Goal: Check status: Check status

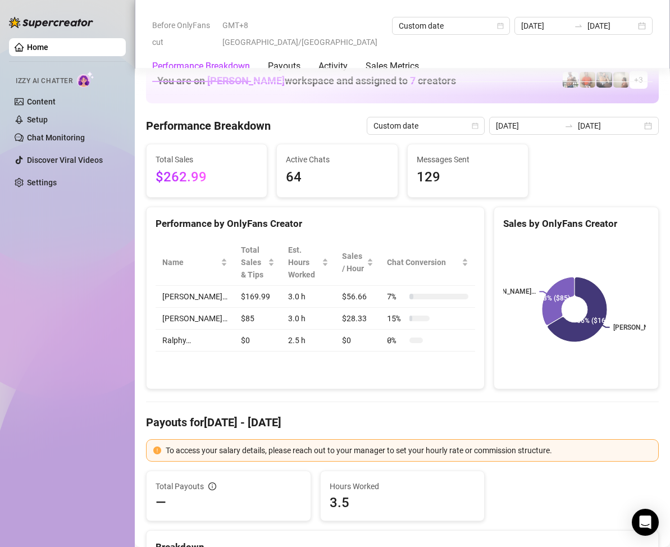
scroll to position [506, 0]
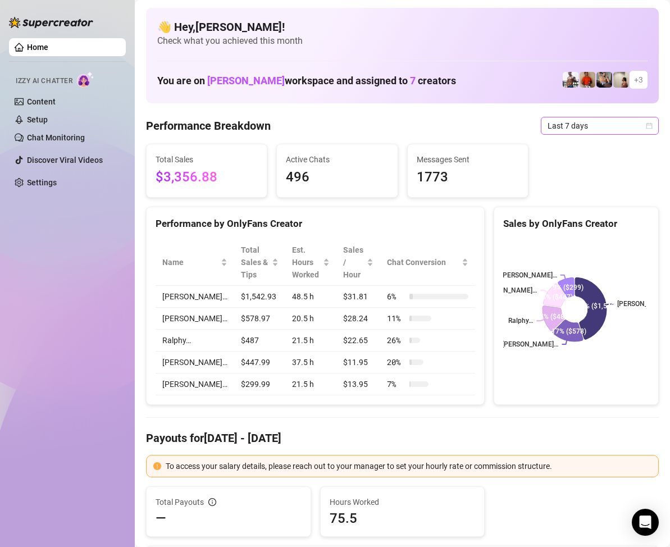
click at [646, 126] on icon "calendar" at bounding box center [649, 125] width 7 height 7
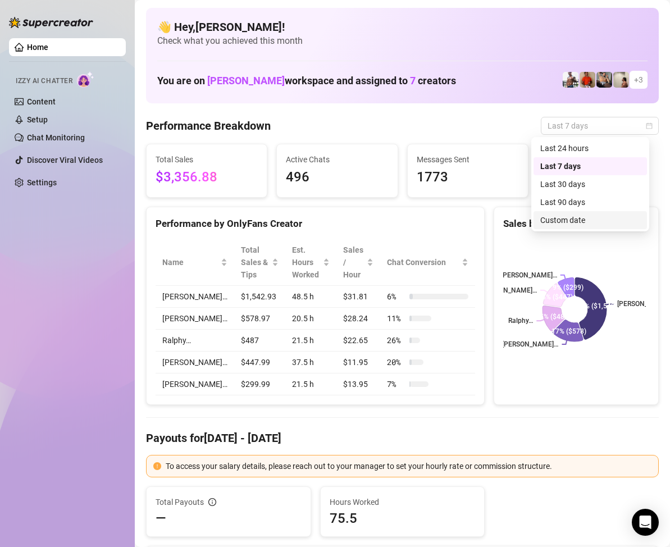
click at [575, 216] on div "Custom date" at bounding box center [590, 220] width 100 height 12
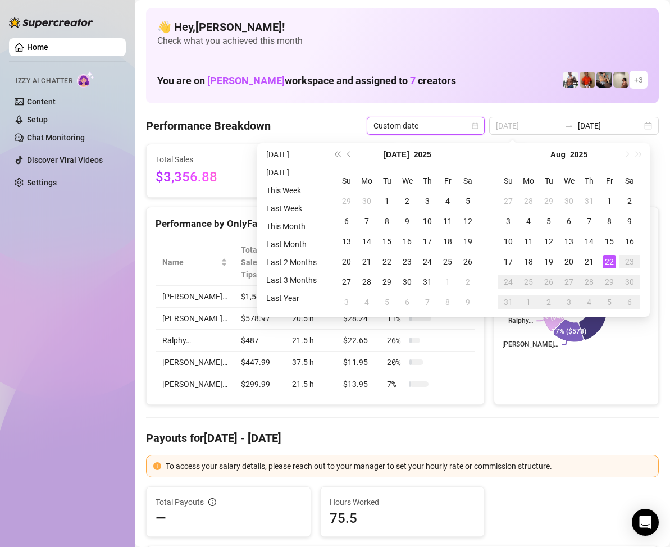
type input "[DATE]"
click at [608, 258] on div "22" at bounding box center [609, 261] width 13 height 13
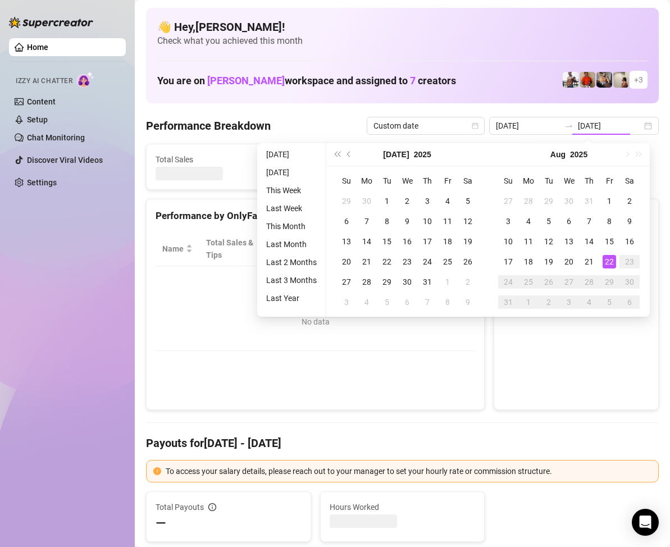
type input "[DATE]"
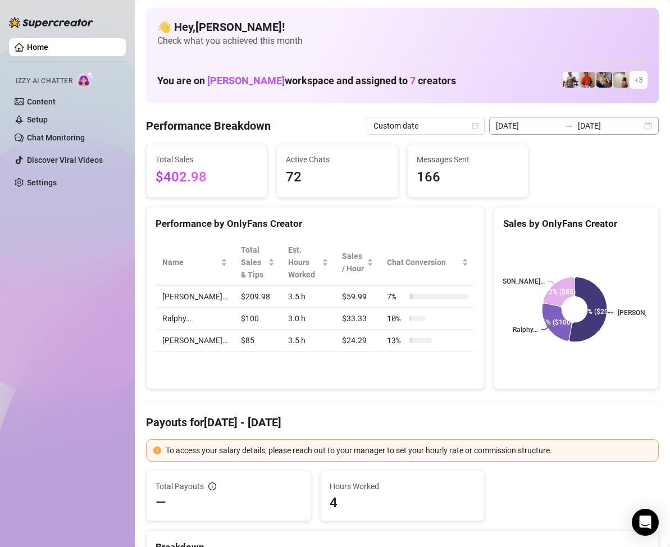
click at [640, 126] on div "2025-08-22 2025-08-22" at bounding box center [574, 126] width 170 height 18
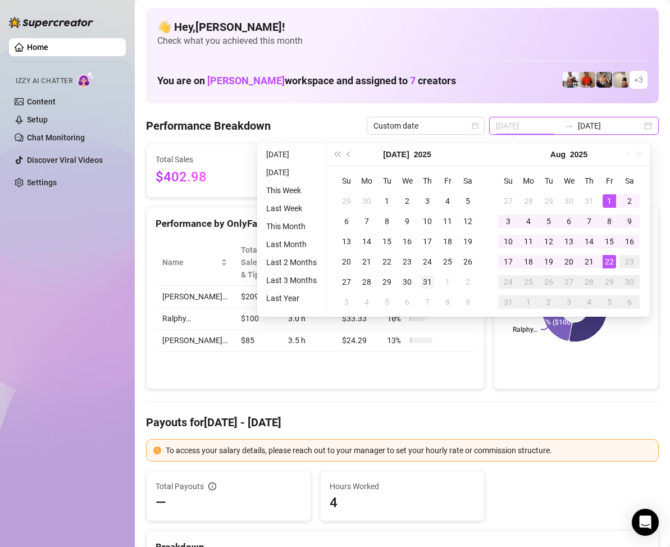
type input "2025-07-31"
click at [427, 280] on div "31" at bounding box center [427, 281] width 13 height 13
type input "[DATE]"
click at [612, 262] on div "22" at bounding box center [609, 261] width 13 height 13
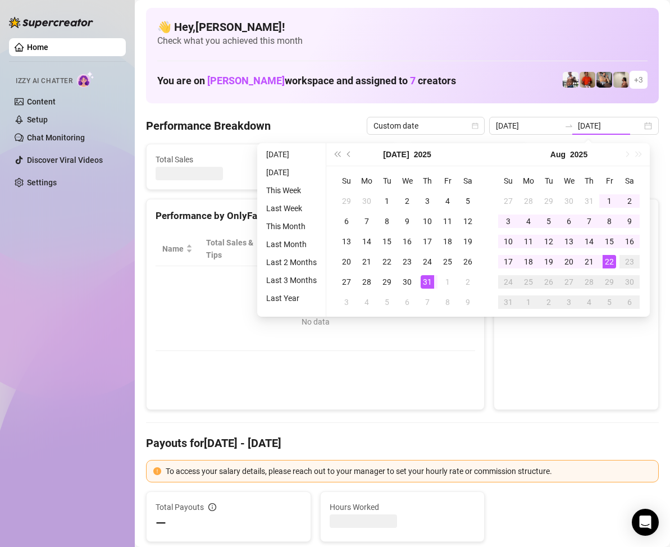
type input "2025-07-31"
